Goal: Information Seeking & Learning: Learn about a topic

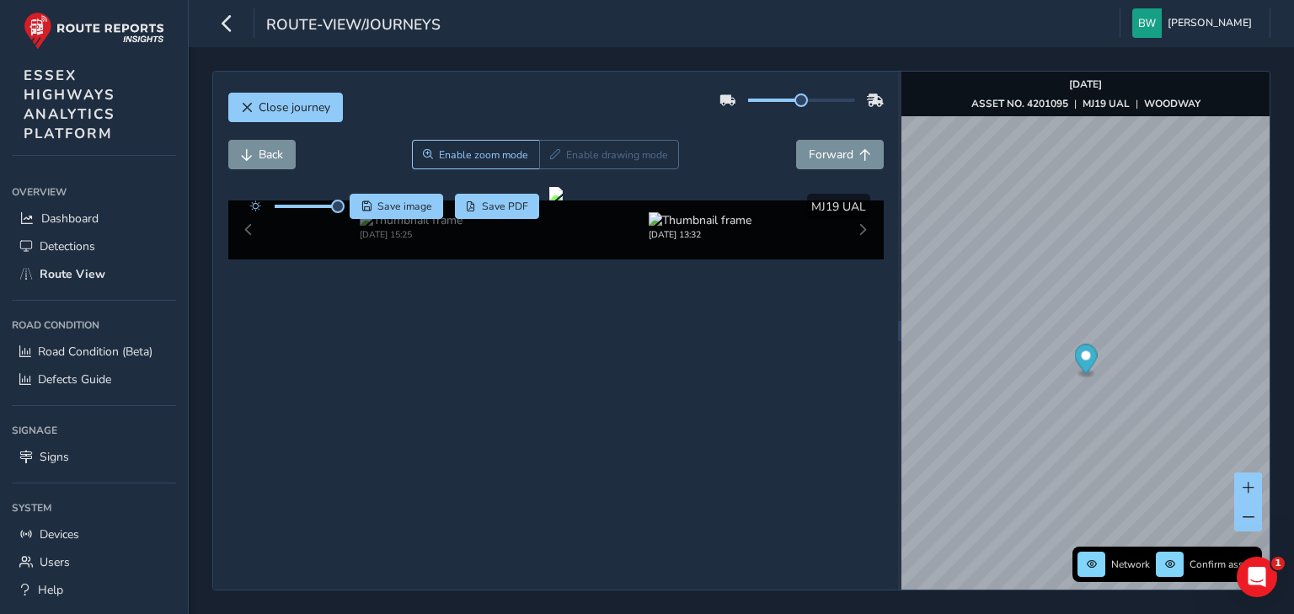
scroll to position [56, 0]
click at [76, 269] on span "Route View" at bounding box center [73, 274] width 66 height 16
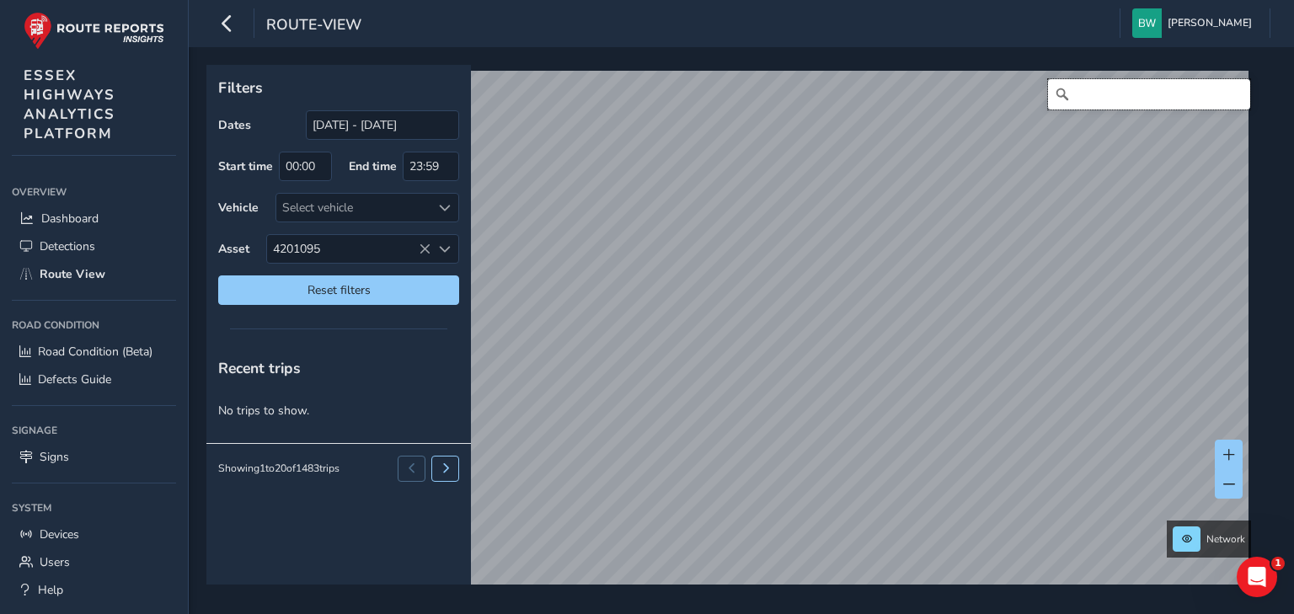
click at [1112, 104] on input "Search" at bounding box center [1149, 94] width 202 height 30
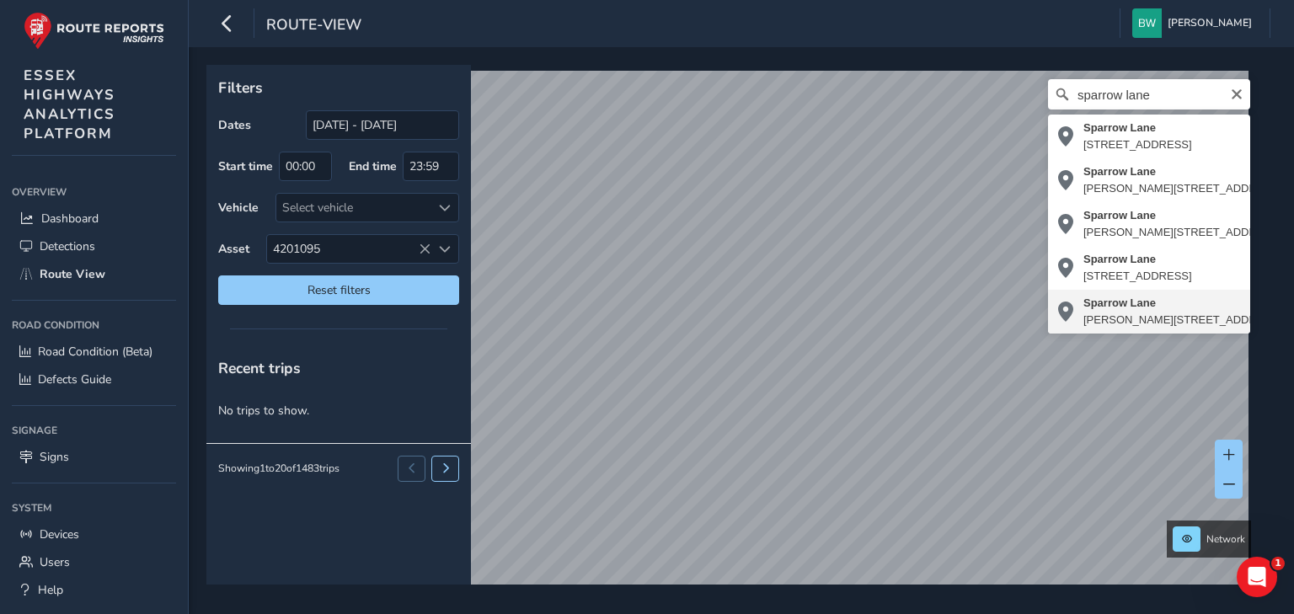
type input "[STREET_ADDRESS][PERSON_NAME][PERSON_NAME]"
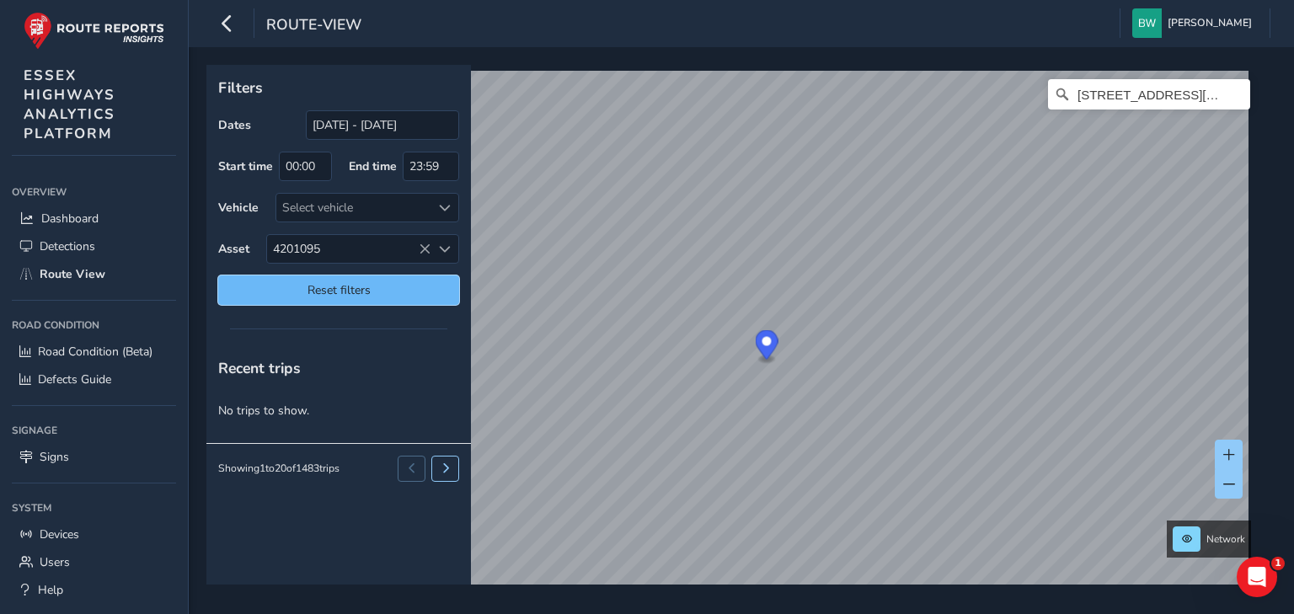
click at [392, 295] on button "Reset filters" at bounding box center [338, 289] width 241 height 29
type input "[DATE] - [DATE]"
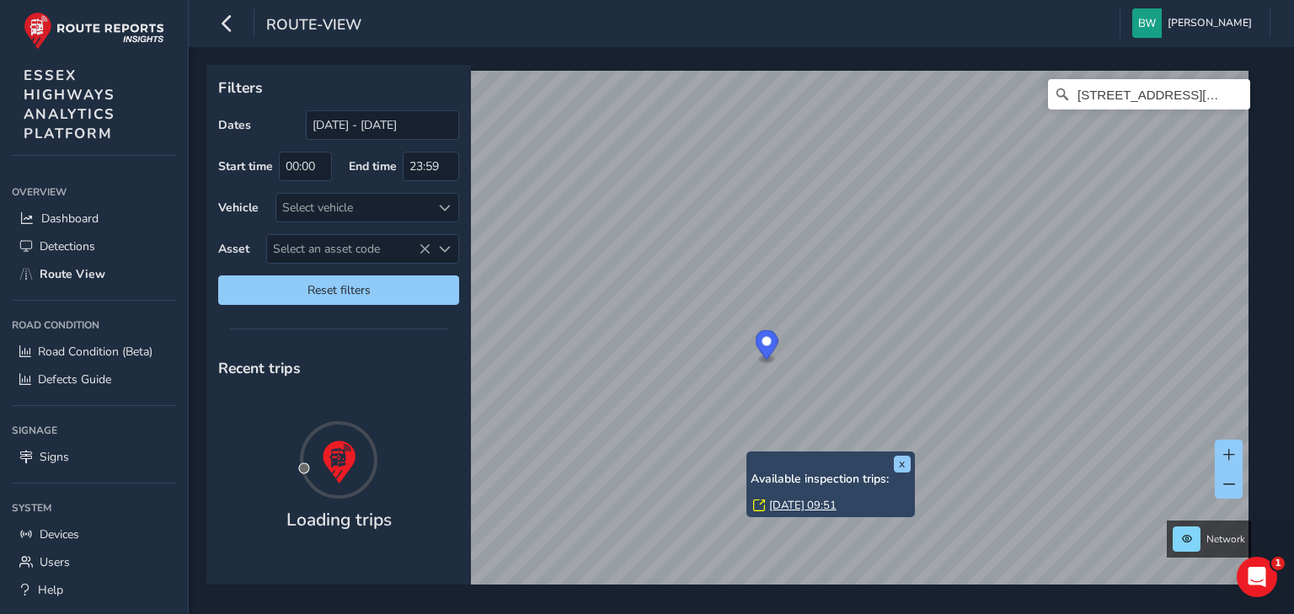
click at [785, 507] on link "[DATE] 09:51" at bounding box center [802, 505] width 67 height 15
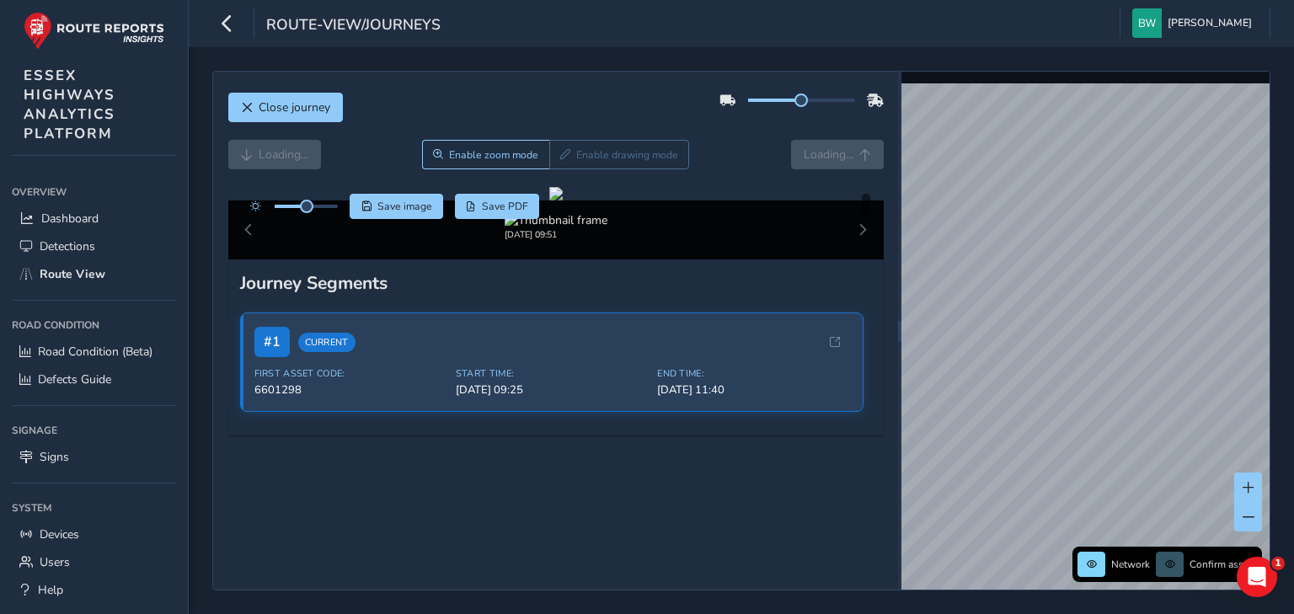
click at [820, 153] on div "Loading... Enable zoom mode Enable drawing mode Loading..." at bounding box center [555, 154] width 655 height 29
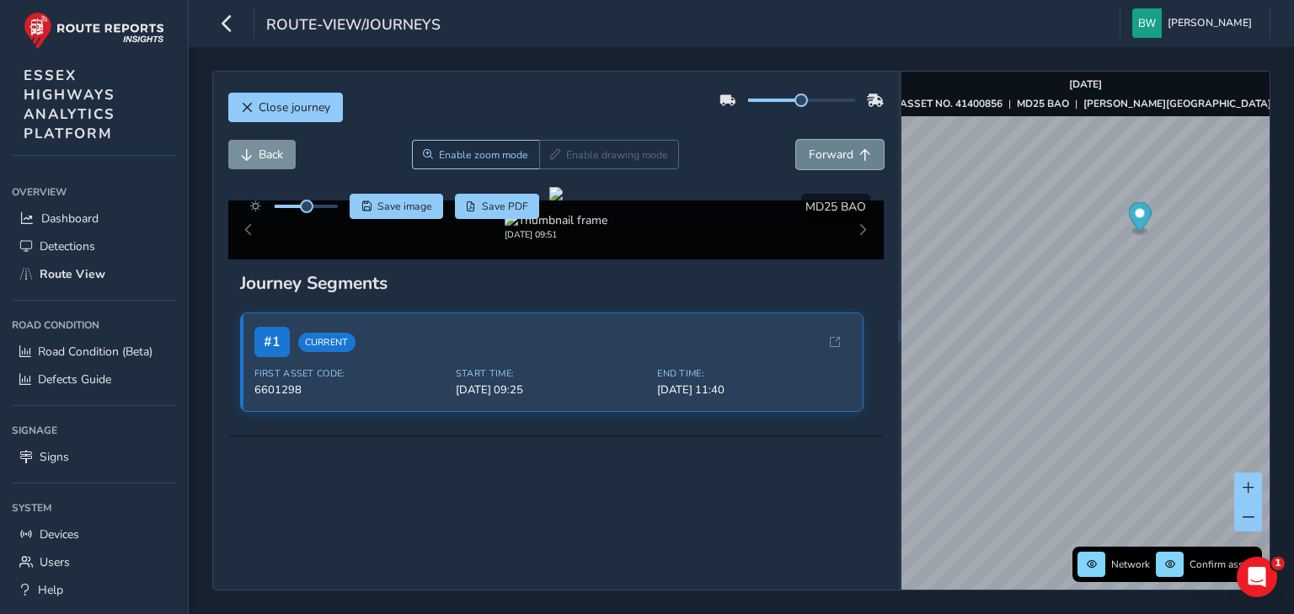
click at [809, 148] on span "Forward" at bounding box center [831, 155] width 45 height 16
click at [811, 148] on span "Forward" at bounding box center [831, 155] width 45 height 16
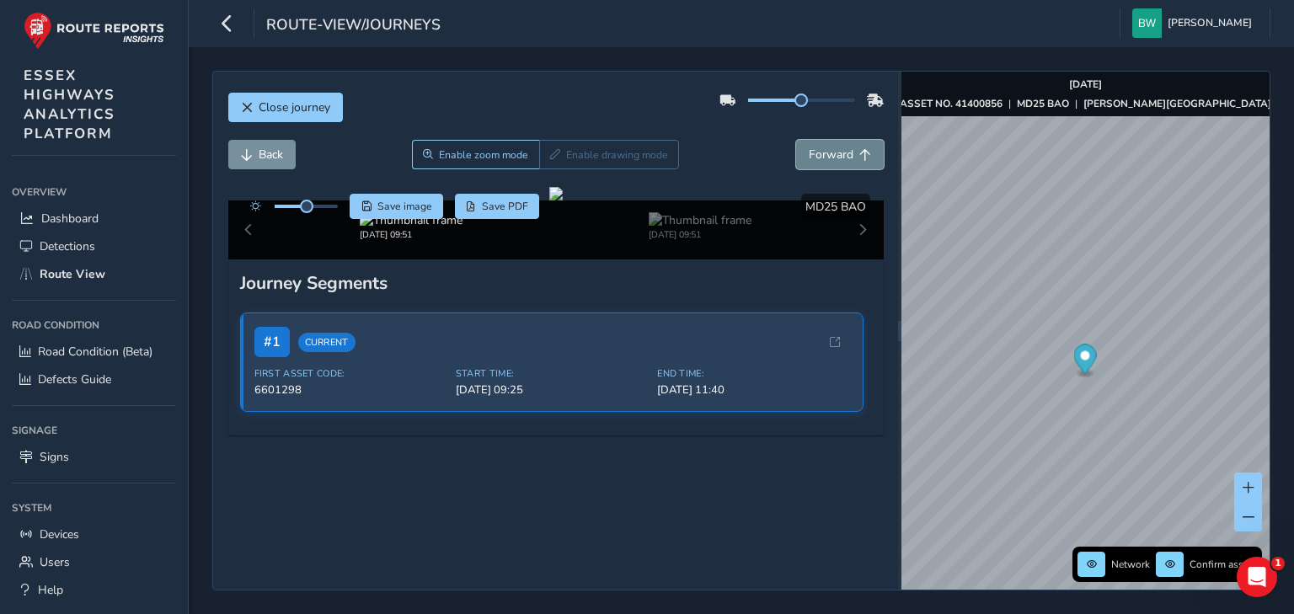
click at [811, 148] on span "Forward" at bounding box center [831, 155] width 45 height 16
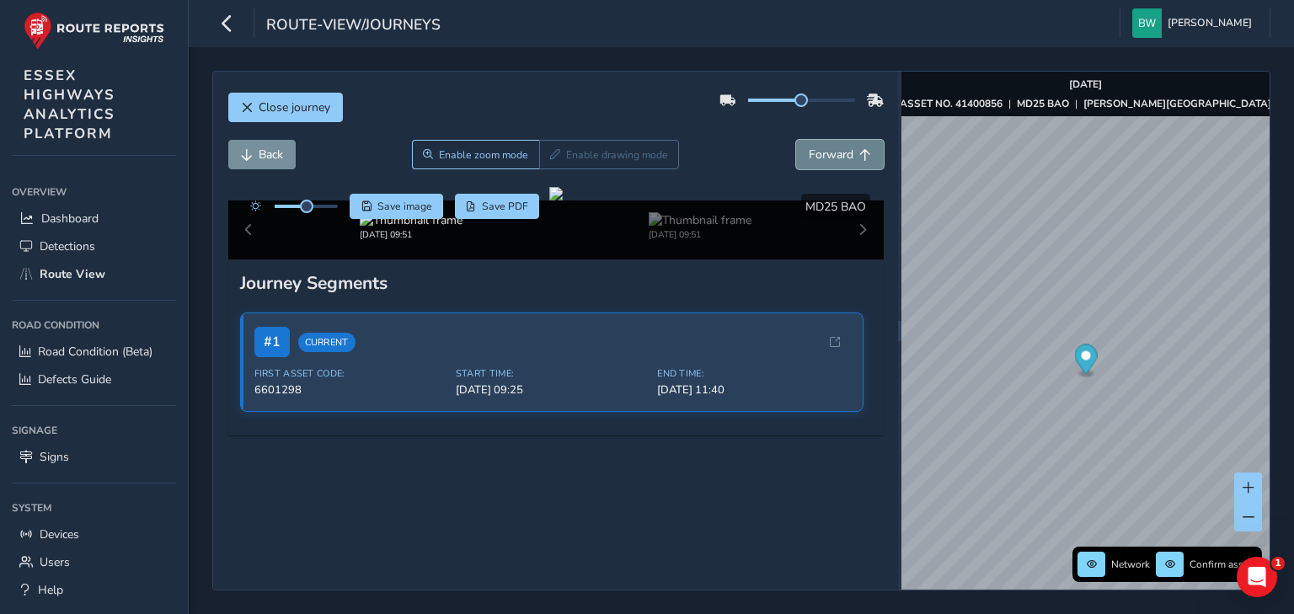
click at [811, 148] on span "Forward" at bounding box center [831, 155] width 45 height 16
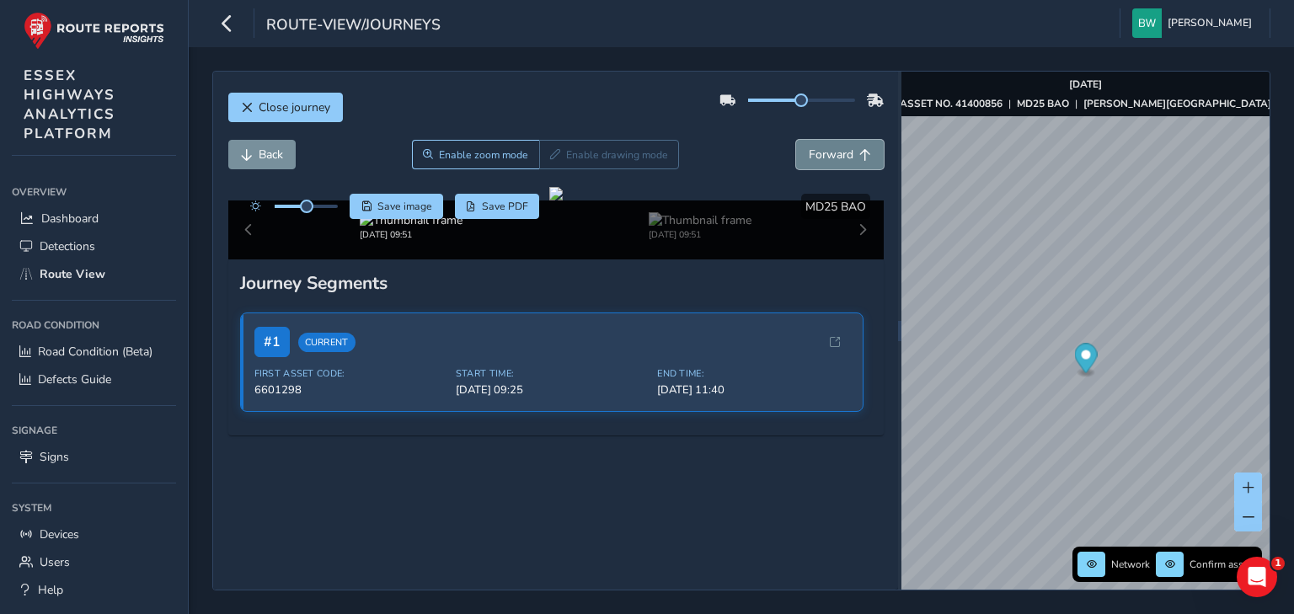
click at [811, 148] on span "Forward" at bounding box center [831, 155] width 45 height 16
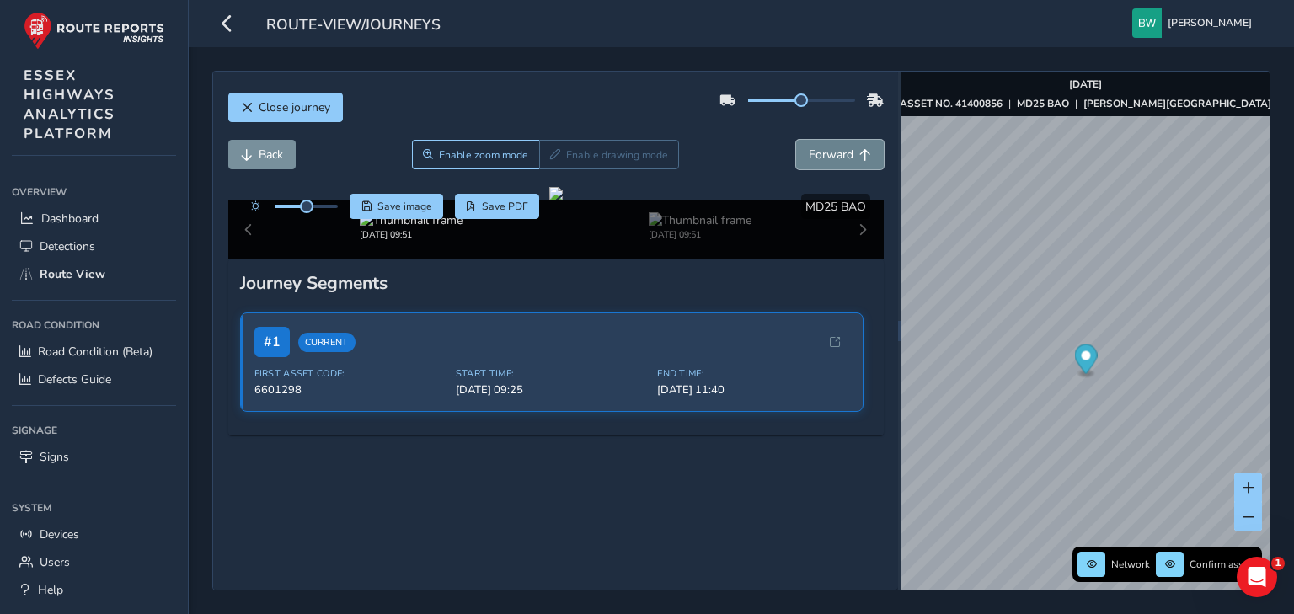
click at [811, 148] on span "Forward" at bounding box center [831, 155] width 45 height 16
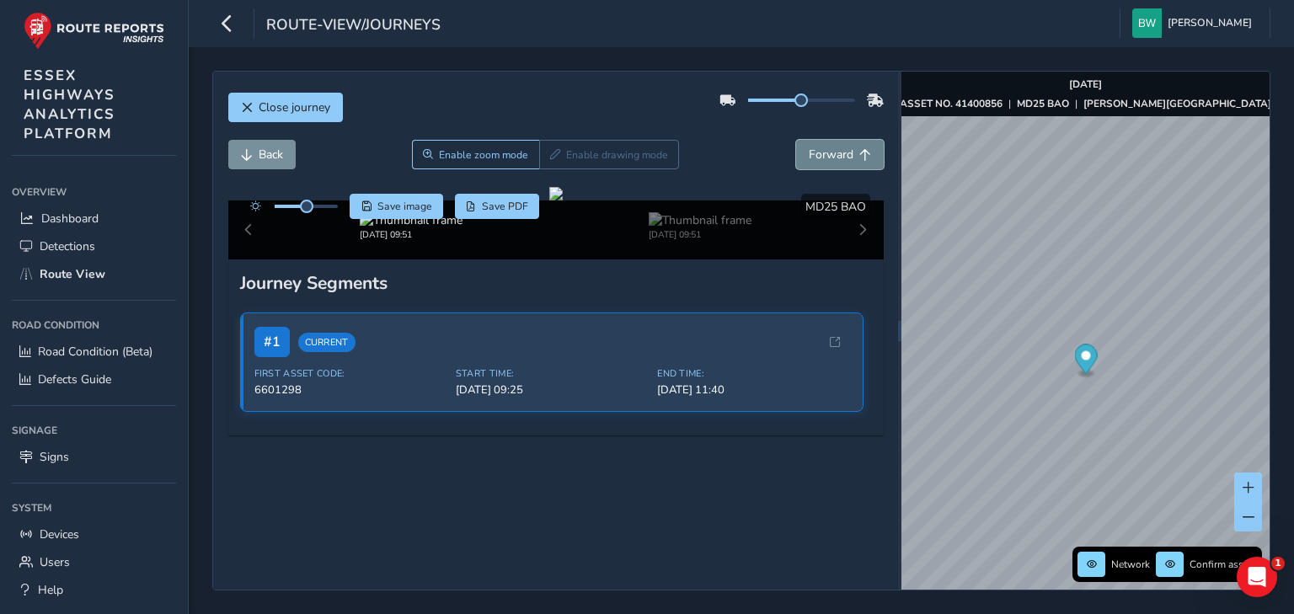
click at [811, 148] on span "Forward" at bounding box center [831, 155] width 45 height 16
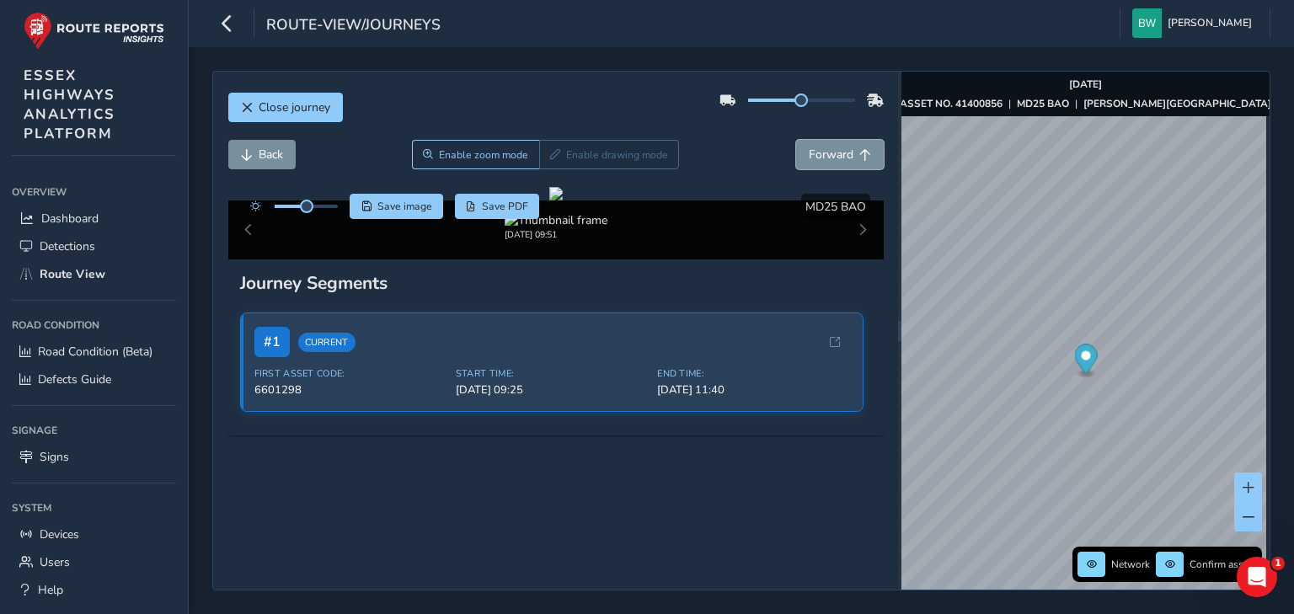
scroll to position [247, 0]
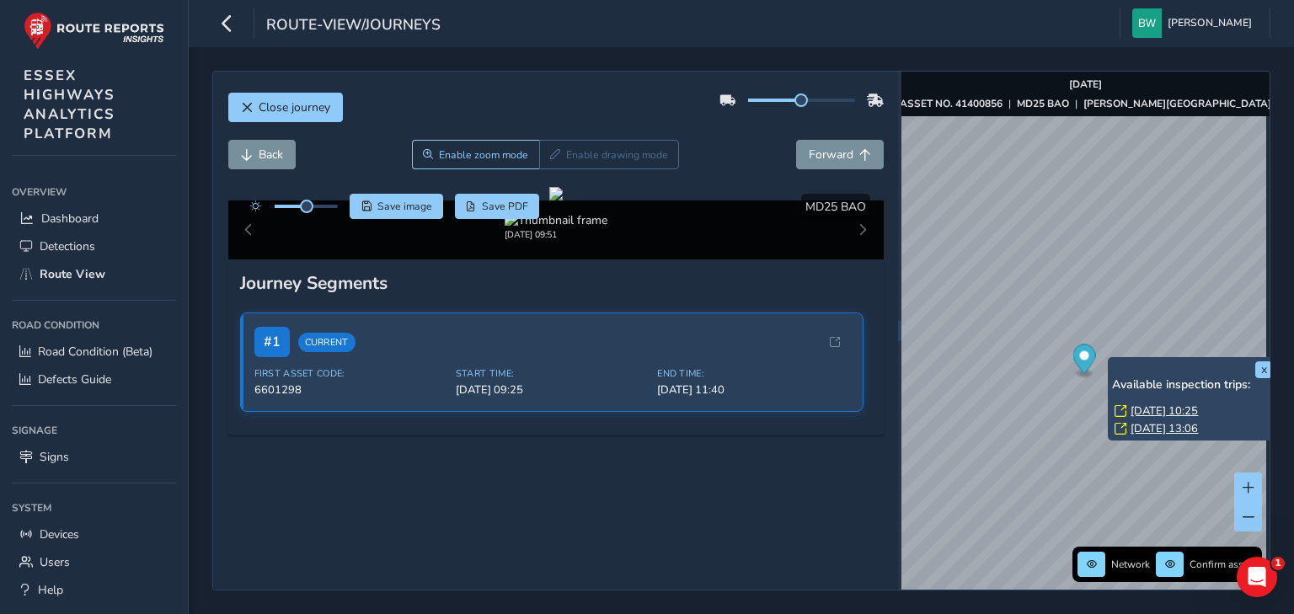
click at [1145, 412] on link "[DATE] 10:25" at bounding box center [1163, 410] width 67 height 15
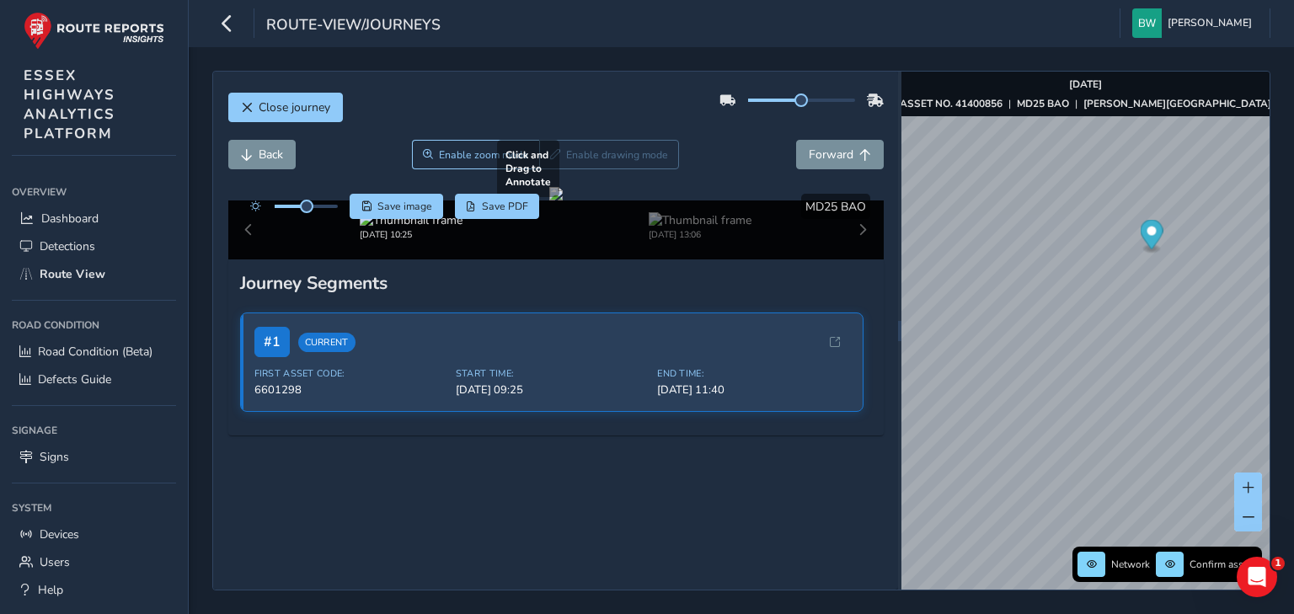
scroll to position [45, 0]
click at [837, 147] on span "Forward" at bounding box center [831, 155] width 45 height 16
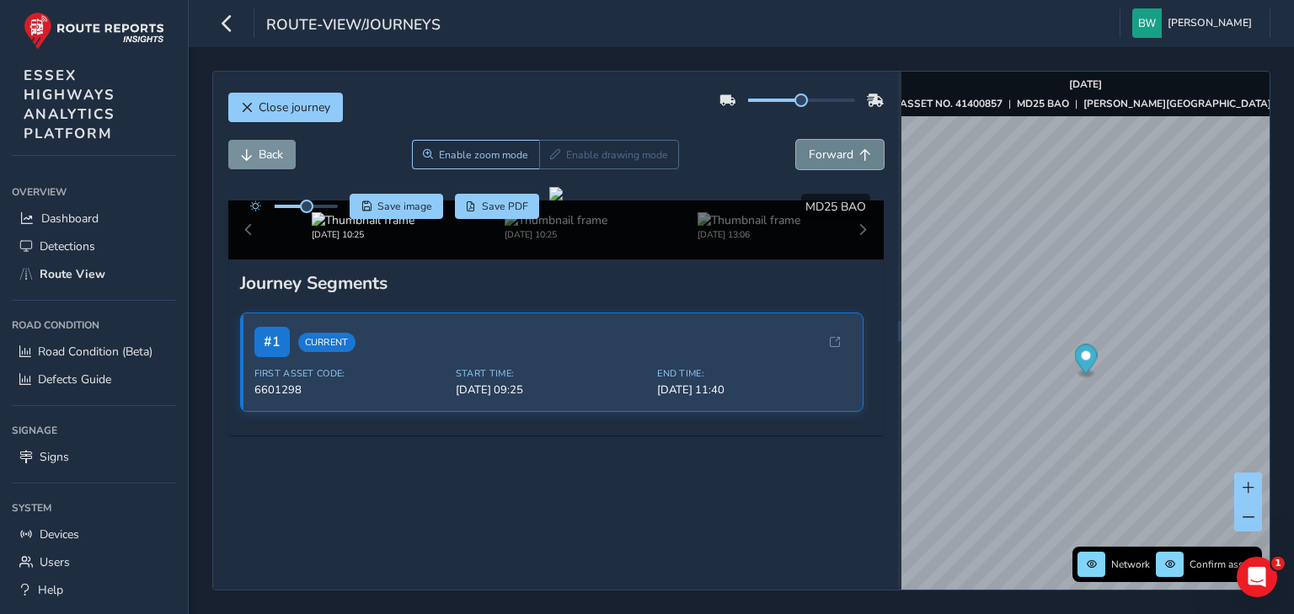
click at [837, 147] on span "Forward" at bounding box center [831, 155] width 45 height 16
click at [259, 147] on span "Back" at bounding box center [271, 155] width 24 height 16
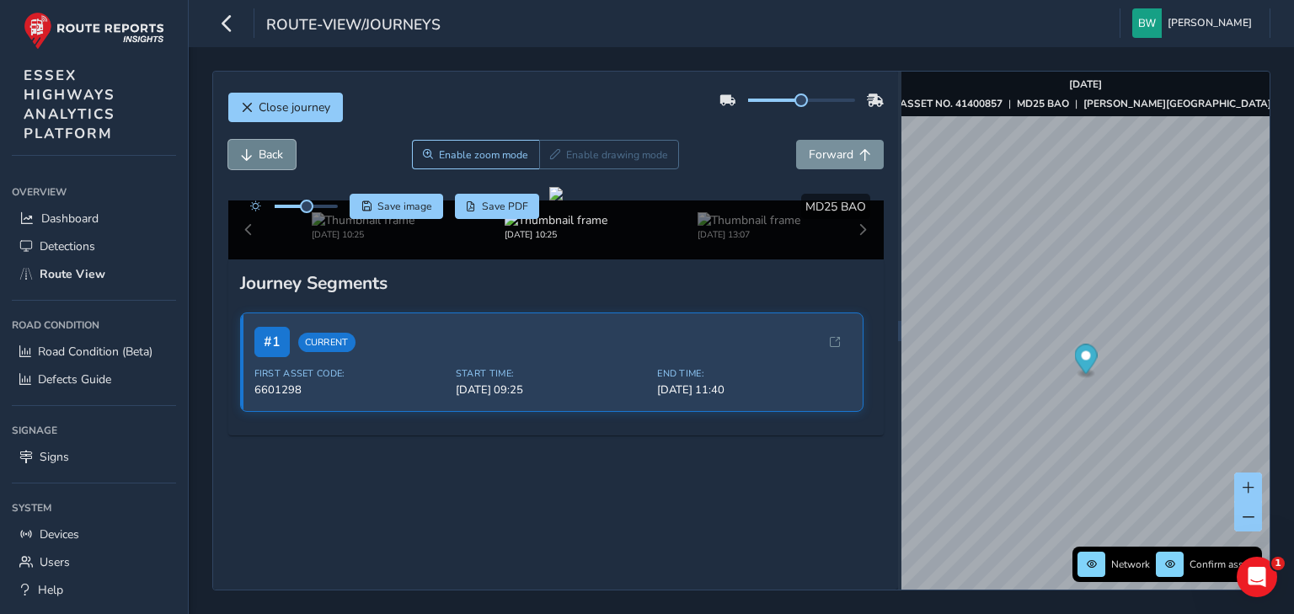
click at [259, 147] on span "Back" at bounding box center [271, 155] width 24 height 16
click at [824, 147] on span "Forward" at bounding box center [831, 155] width 45 height 16
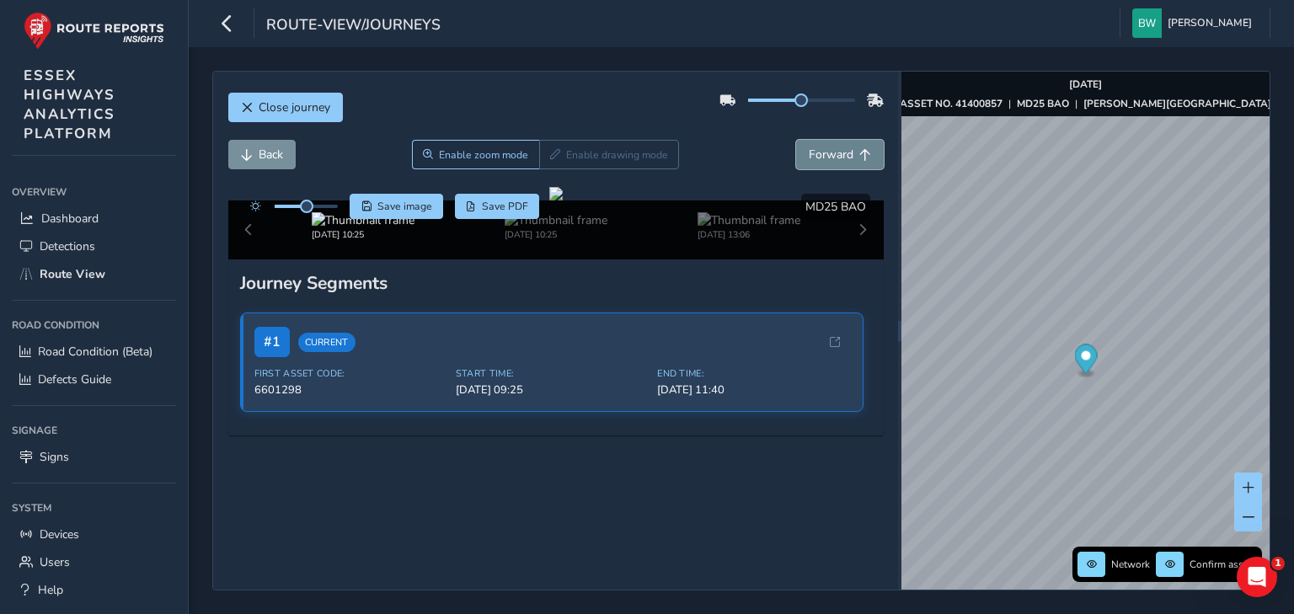
click at [824, 147] on span "Forward" at bounding box center [831, 155] width 45 height 16
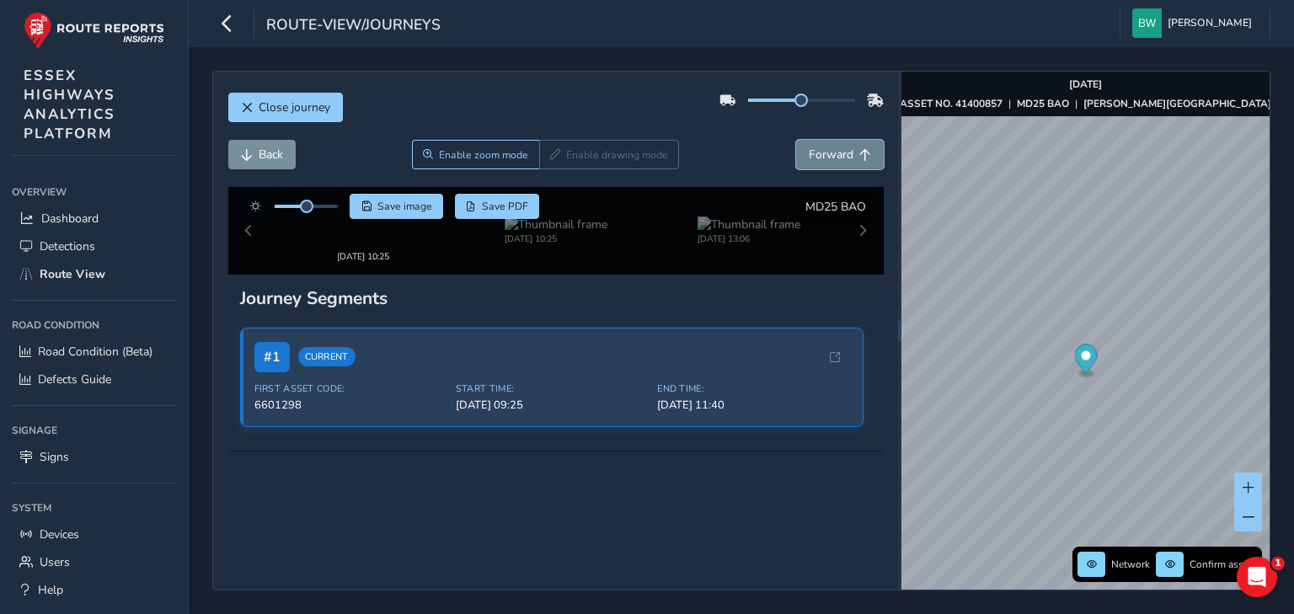
click at [824, 147] on span "Forward" at bounding box center [831, 155] width 45 height 16
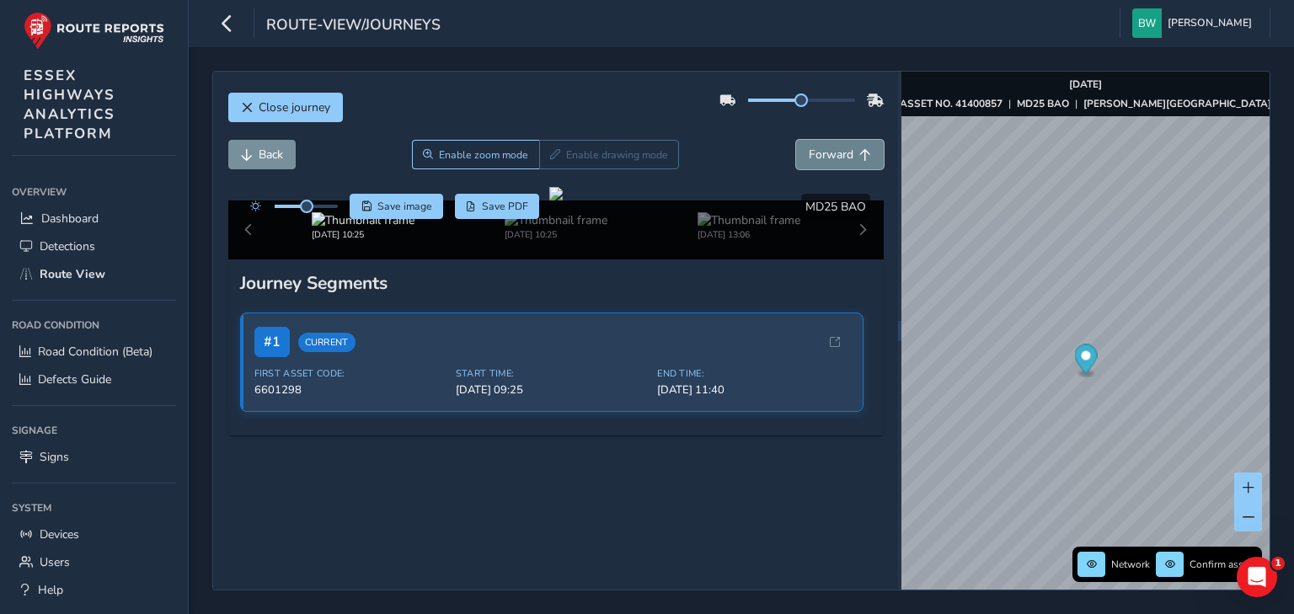
click at [824, 147] on span "Forward" at bounding box center [831, 155] width 45 height 16
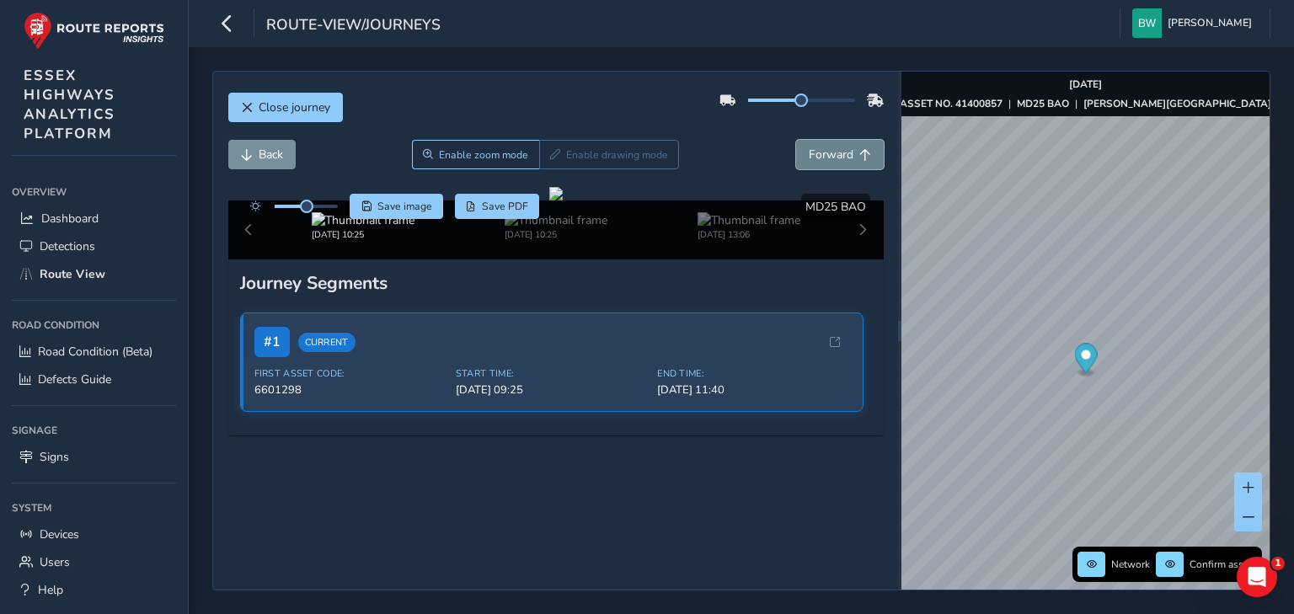
click at [824, 147] on span "Forward" at bounding box center [831, 155] width 45 height 16
